Goal: Entertainment & Leisure: Browse casually

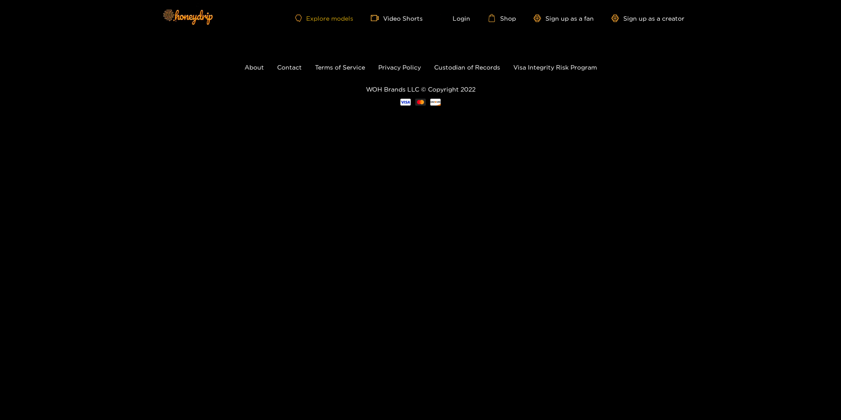
click at [320, 16] on link "Explore models" at bounding box center [324, 18] width 58 height 7
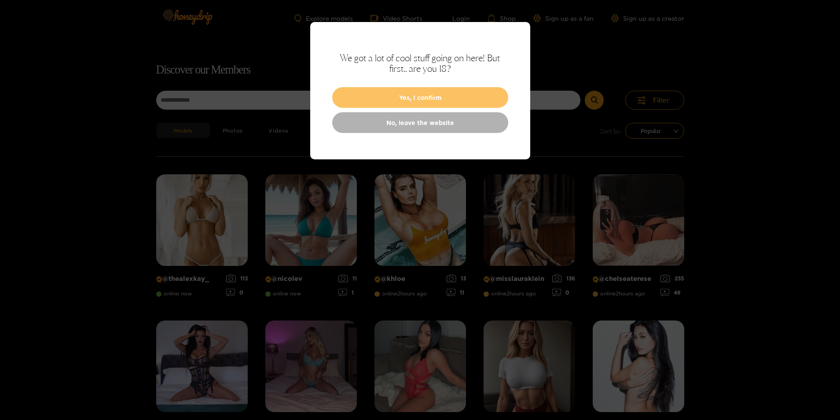
click at [442, 102] on button "Yes, I confirm" at bounding box center [420, 97] width 176 height 21
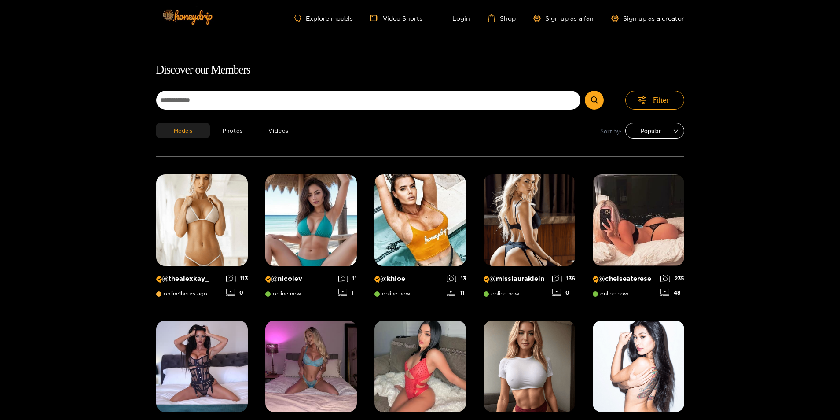
click at [666, 129] on span "Popular" at bounding box center [655, 130] width 46 height 13
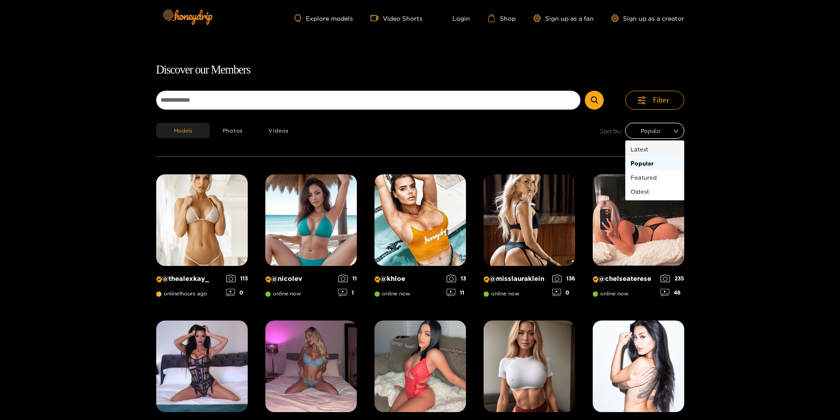
click at [667, 135] on span "Popular" at bounding box center [655, 130] width 46 height 13
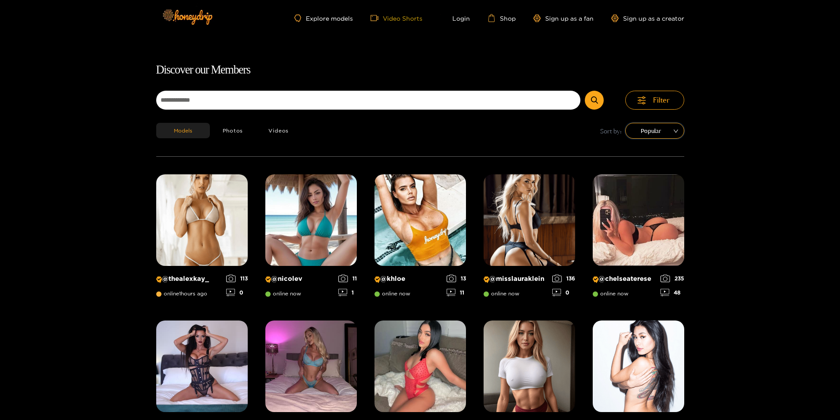
click at [410, 20] on link "Video Shorts" at bounding box center [396, 18] width 52 height 8
